Goal: Task Accomplishment & Management: Manage account settings

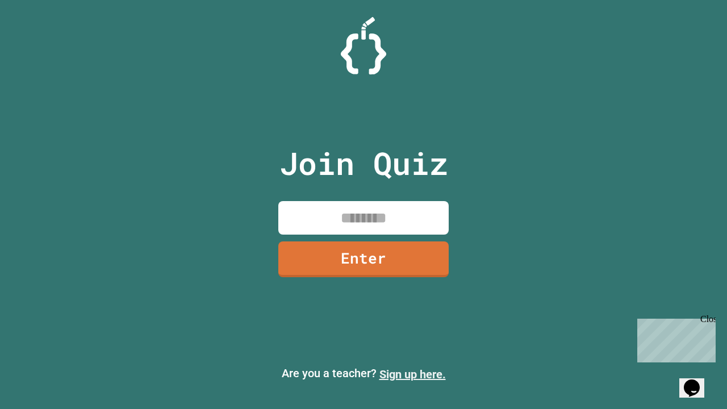
click at [412, 374] on link "Sign up here." at bounding box center [412, 374] width 66 height 14
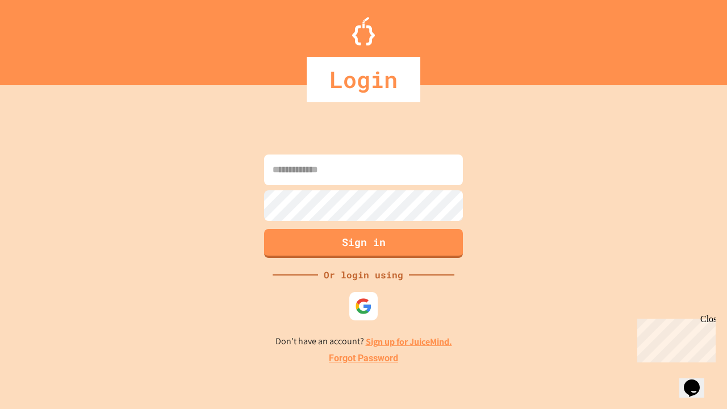
click at [363, 358] on link "Forgot Password" at bounding box center [363, 359] width 69 height 14
